Goal: Find specific page/section: Find specific page/section

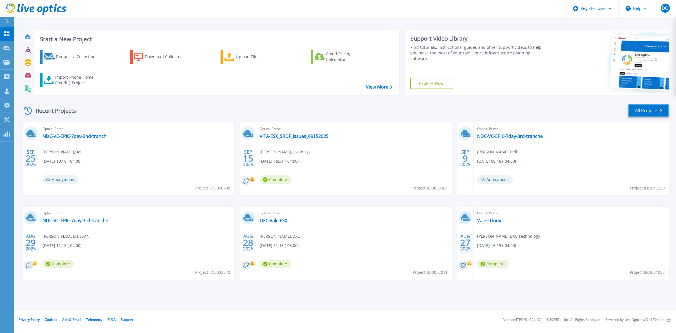
click at [649, 109] on link "All Projects" at bounding box center [648, 110] width 41 height 13
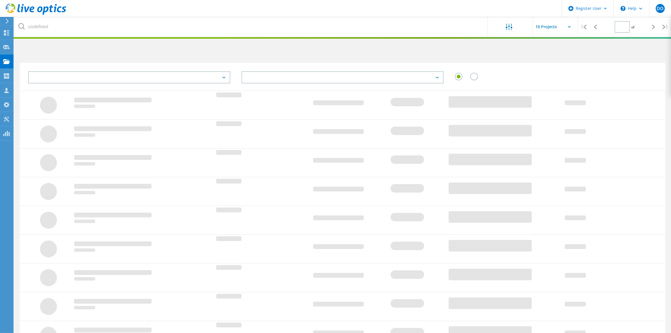
type input "1"
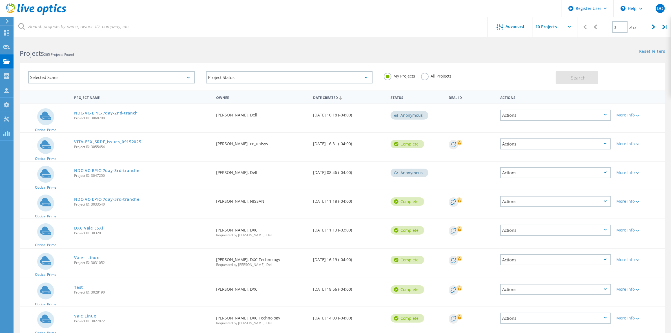
click at [423, 76] on label "All Projects" at bounding box center [436, 75] width 31 height 5
click at [0, 0] on input "All Projects" at bounding box center [0, 0] width 0 height 0
click at [574, 78] on span "Search" at bounding box center [578, 78] width 15 height 6
